Goal: Navigation & Orientation: Go to known website

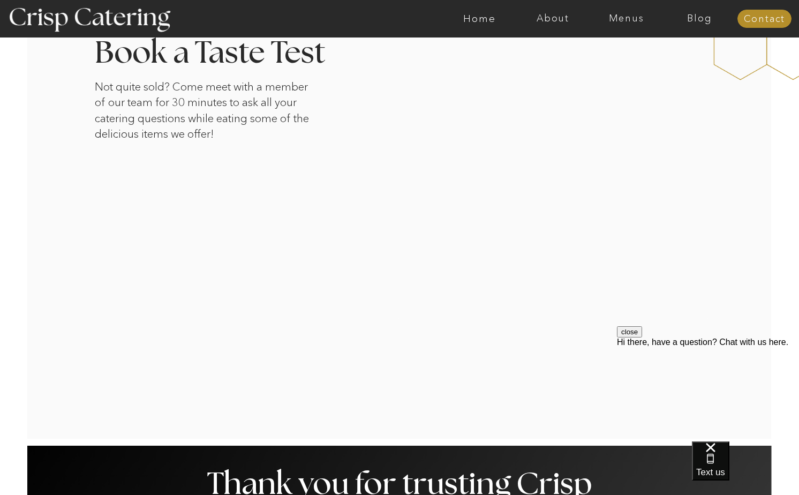
scroll to position [1789, 0]
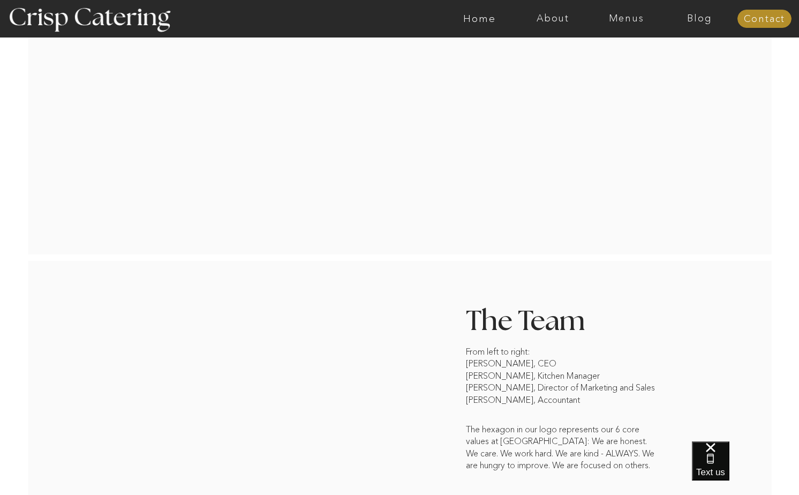
scroll to position [740, 0]
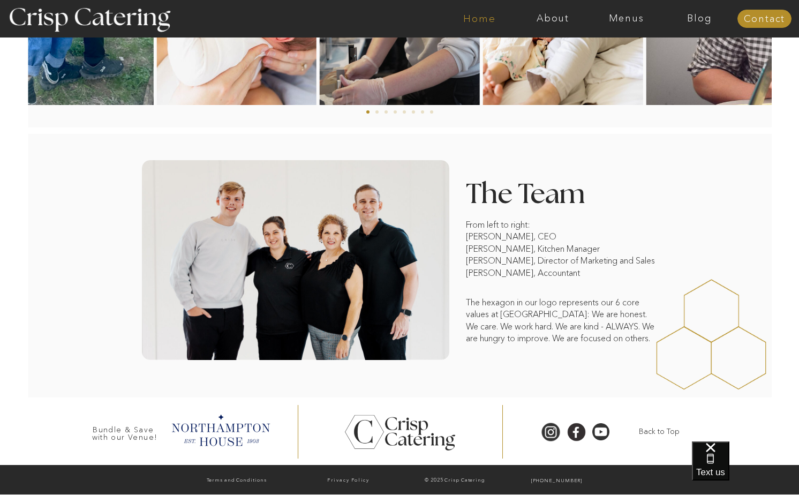
click at [495, 19] on nav "Home" at bounding box center [479, 18] width 73 height 11
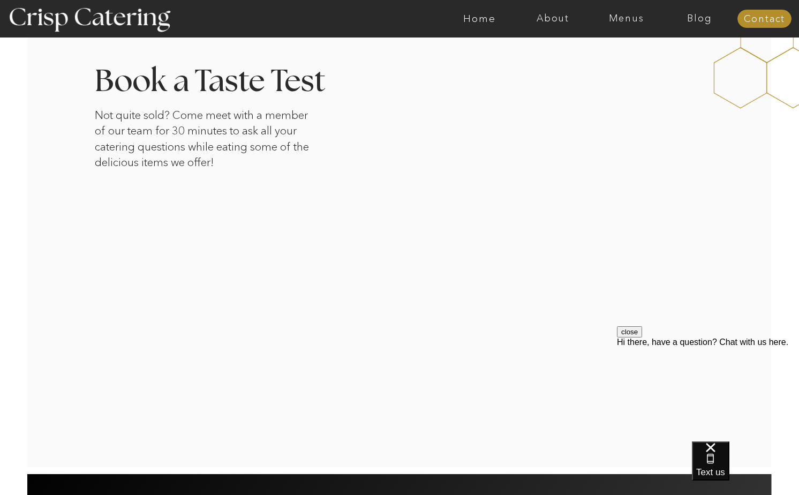
scroll to position [1799, 0]
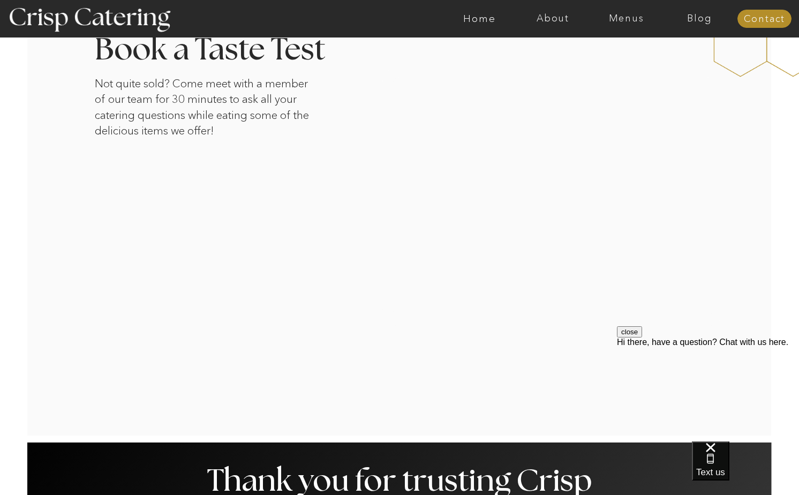
click at [218, 423] on div at bounding box center [399, 220] width 744 height 430
click at [642, 337] on button "close" at bounding box center [629, 331] width 25 height 11
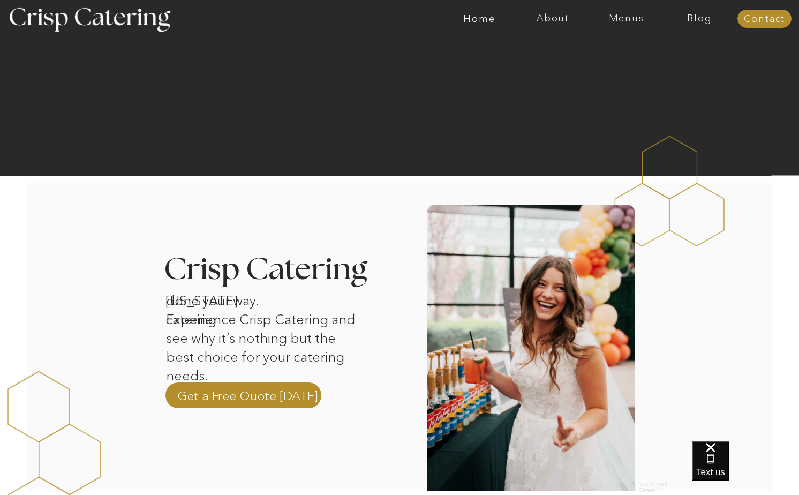
scroll to position [0, 0]
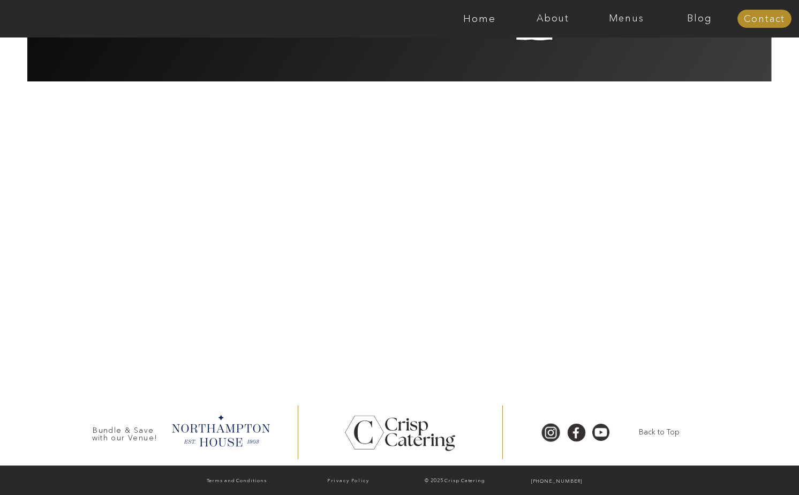
click at [187, 414] on div at bounding box center [219, 429] width 109 height 37
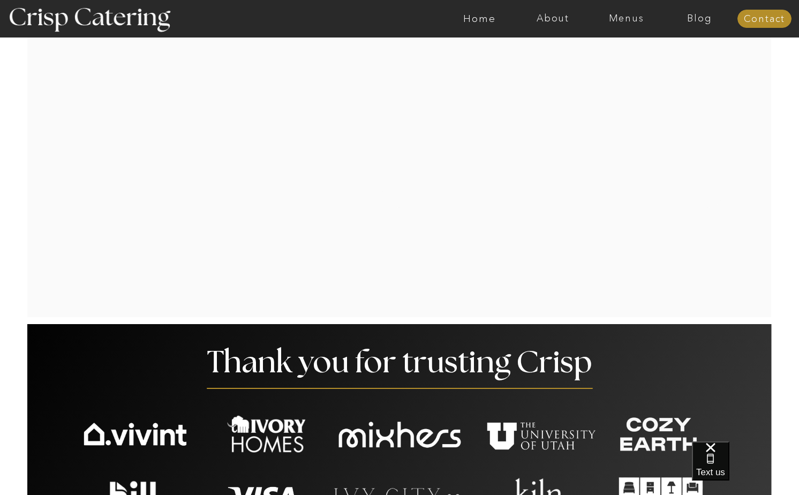
scroll to position [1842, 0]
